Goal: Task Accomplishment & Management: Manage account settings

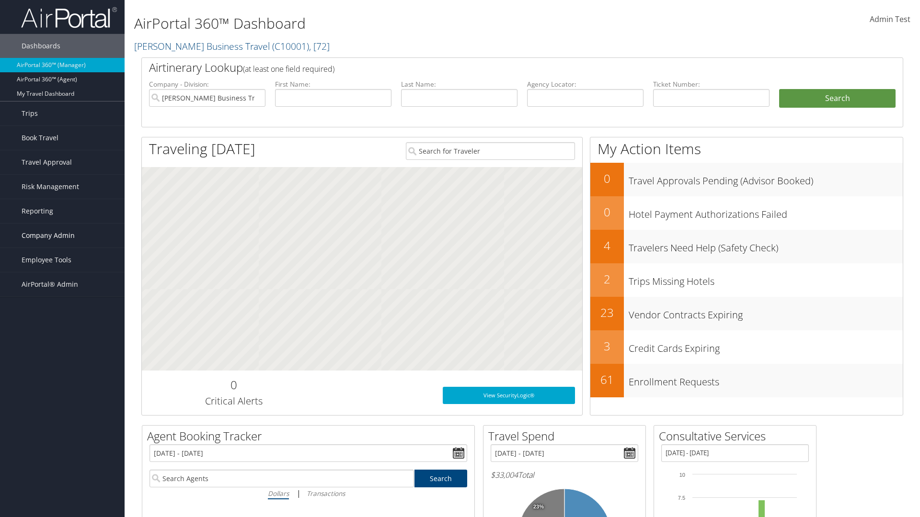
click at [62, 236] on span "Company Admin" at bounding box center [48, 236] width 53 height 24
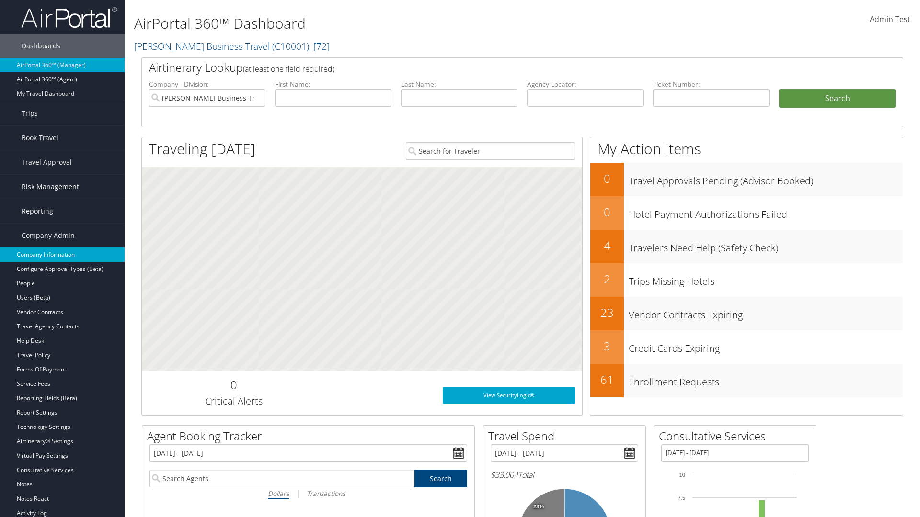
click at [62, 255] on link "Company Information" at bounding box center [62, 255] width 125 height 14
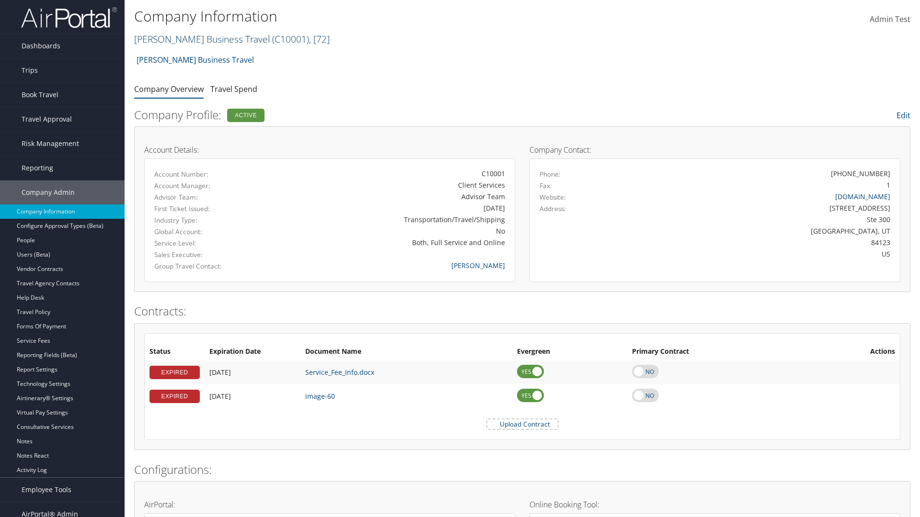
click at [197, 39] on link "Christopherson Business Travel ( C10001 ) , [ 72 ]" at bounding box center [231, 39] width 195 height 13
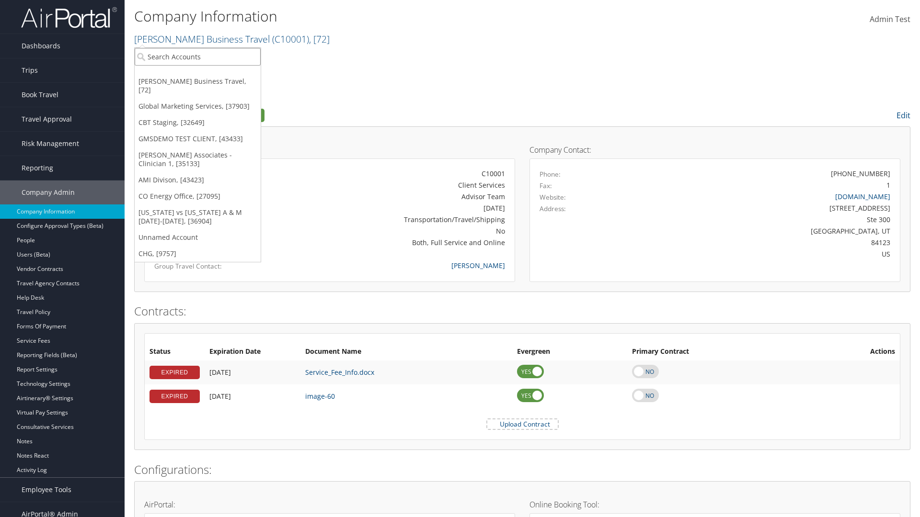
click at [197, 57] on input "search" at bounding box center [198, 57] width 126 height 18
type input "CBTSTG"
click at [197, 74] on div "CBT Staging (CBTSTG), [32649]" at bounding box center [197, 74] width 137 height 9
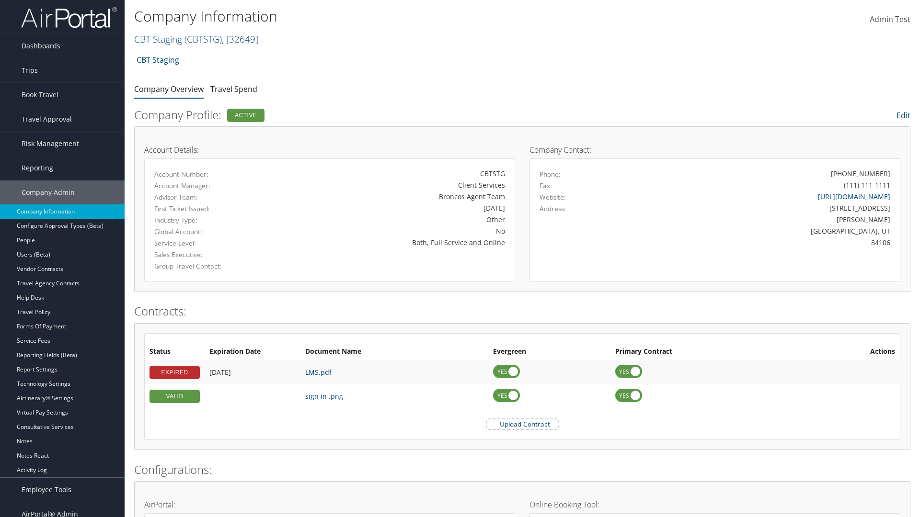
scroll to position [445, 0]
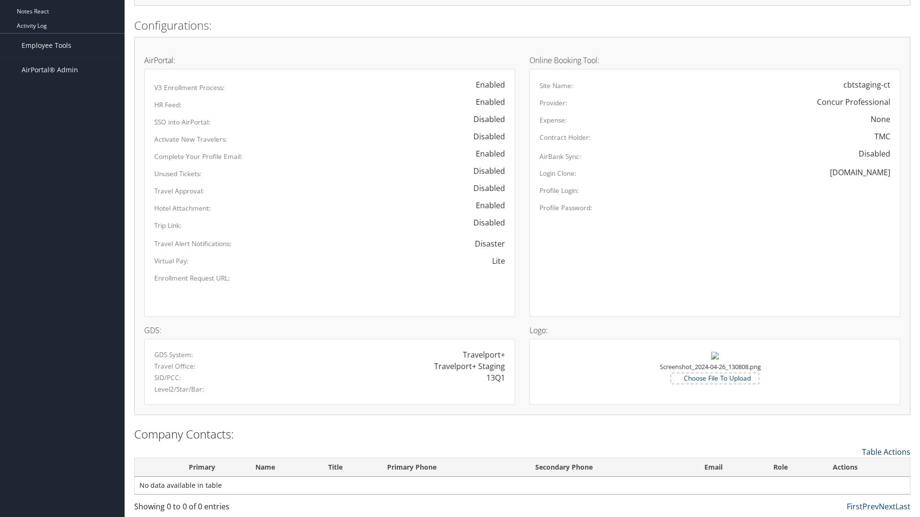
click at [886, 452] on link "Table Actions" at bounding box center [886, 452] width 48 height 11
click at [846, 467] on link "New Contact" at bounding box center [847, 467] width 126 height 16
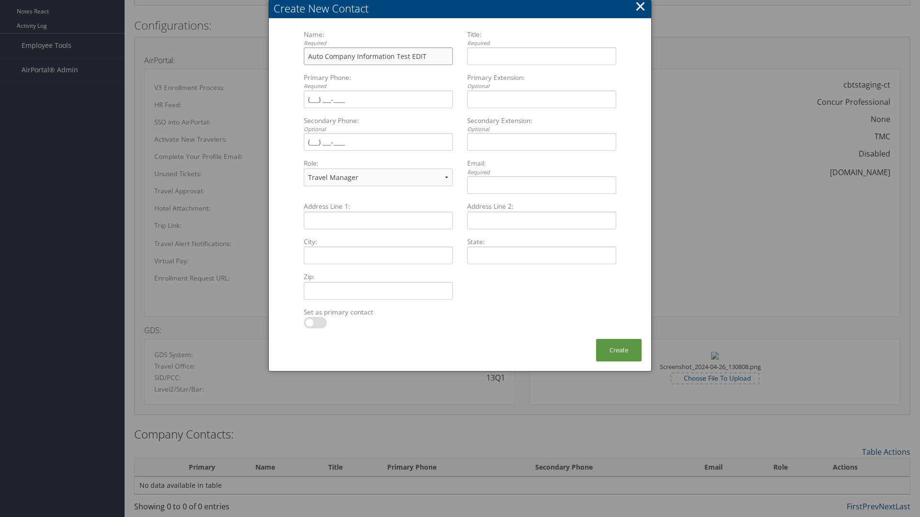
type input "Auto Company Information Test EDIT"
type input "Company Information Title EDIT"
type input "[PHONE_NUMBER]"
select select "EX"
type input "[PHONE_NUMBER]"
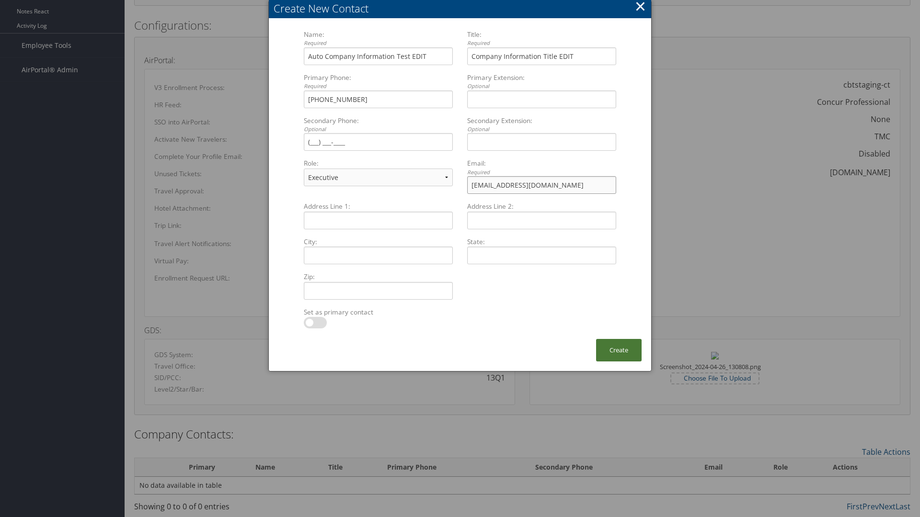
type input "[EMAIL_ADDRESS][DOMAIN_NAME]"
click at [618, 350] on button "Create" at bounding box center [619, 350] width 46 height 23
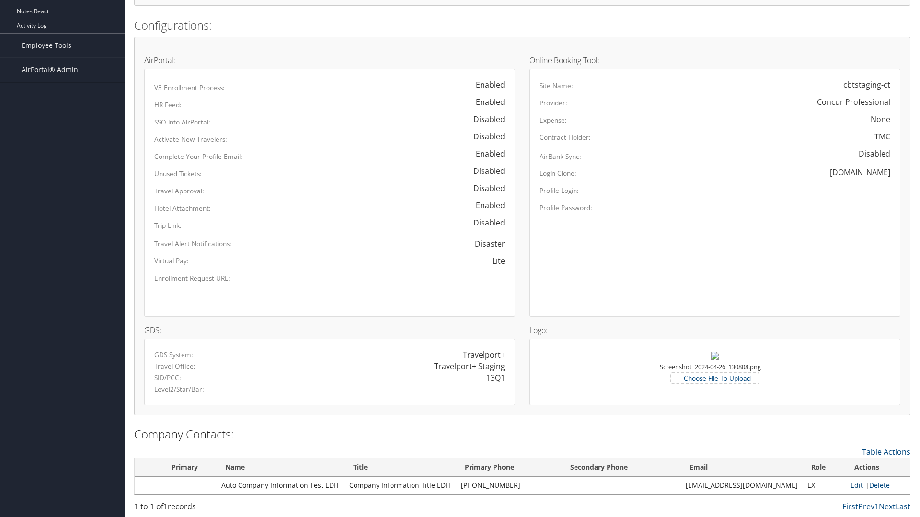
click at [852, 485] on link "Edit" at bounding box center [856, 485] width 12 height 9
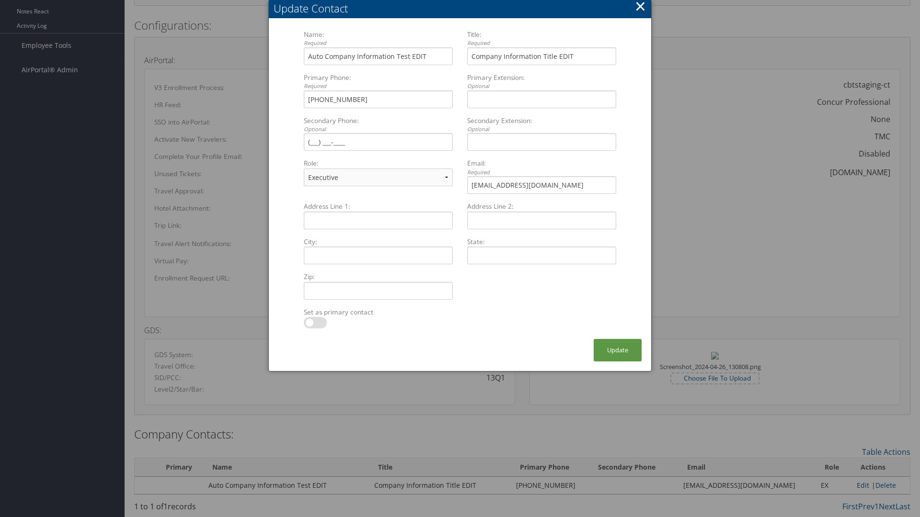
select select "FA"
click at [617, 350] on button "Update" at bounding box center [617, 350] width 48 height 23
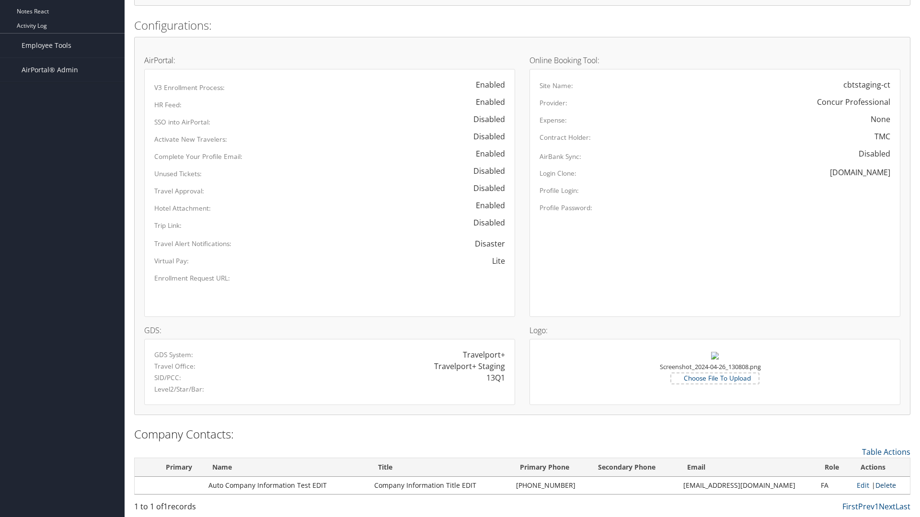
click at [882, 485] on link "Delete" at bounding box center [885, 485] width 21 height 9
